Goal: Task Accomplishment & Management: Use online tool/utility

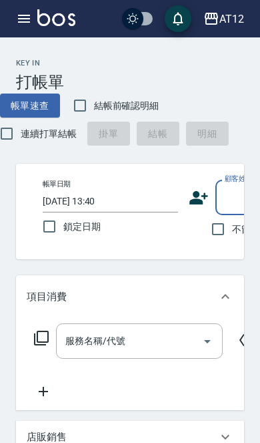
click at [31, 24] on icon "button" at bounding box center [24, 19] width 16 height 16
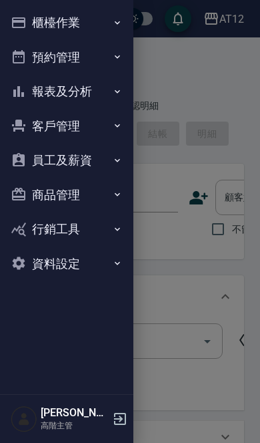
click at [31, 17] on button "櫃檯作業" at bounding box center [66, 22] width 123 height 35
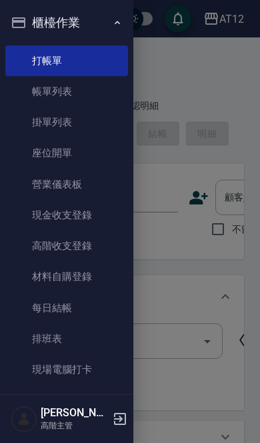
click at [47, 368] on link "現場電腦打卡" at bounding box center [66, 369] width 123 height 31
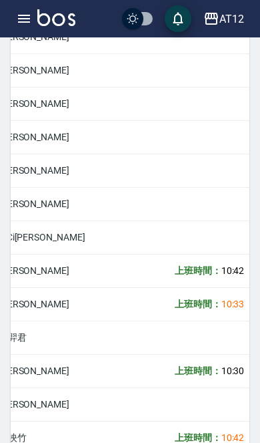
scroll to position [0, 168]
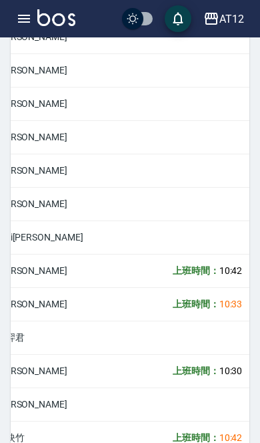
click at [135, 26] on input "checkbox" at bounding box center [133, 18] width 64 height 21
checkbox input "true"
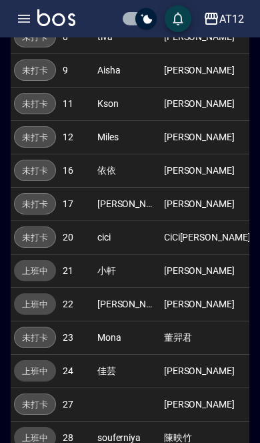
click at [135, 23] on input "checkbox" at bounding box center [146, 18] width 64 height 21
checkbox input "false"
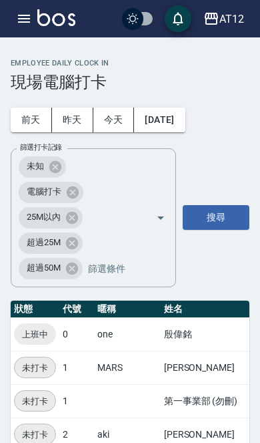
scroll to position [55, 0]
